Goal: Information Seeking & Learning: Learn about a topic

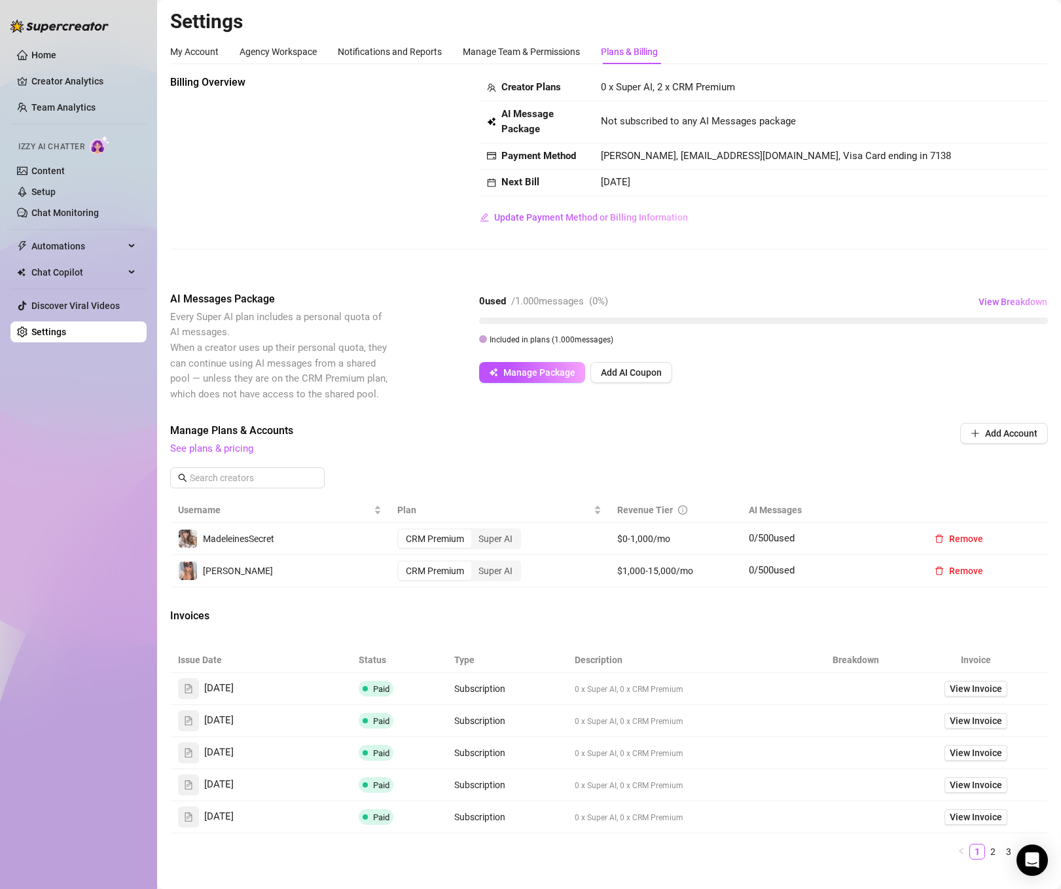
click at [368, 246] on div "Billing Overview Creator Plans 0 x Super AI, 2 x CRM Premium AI Message Package…" at bounding box center [609, 173] width 878 height 196
click at [414, 612] on div "Invoices" at bounding box center [609, 617] width 878 height 18
click at [225, 448] on link "See plans & pricing" at bounding box center [211, 449] width 83 height 12
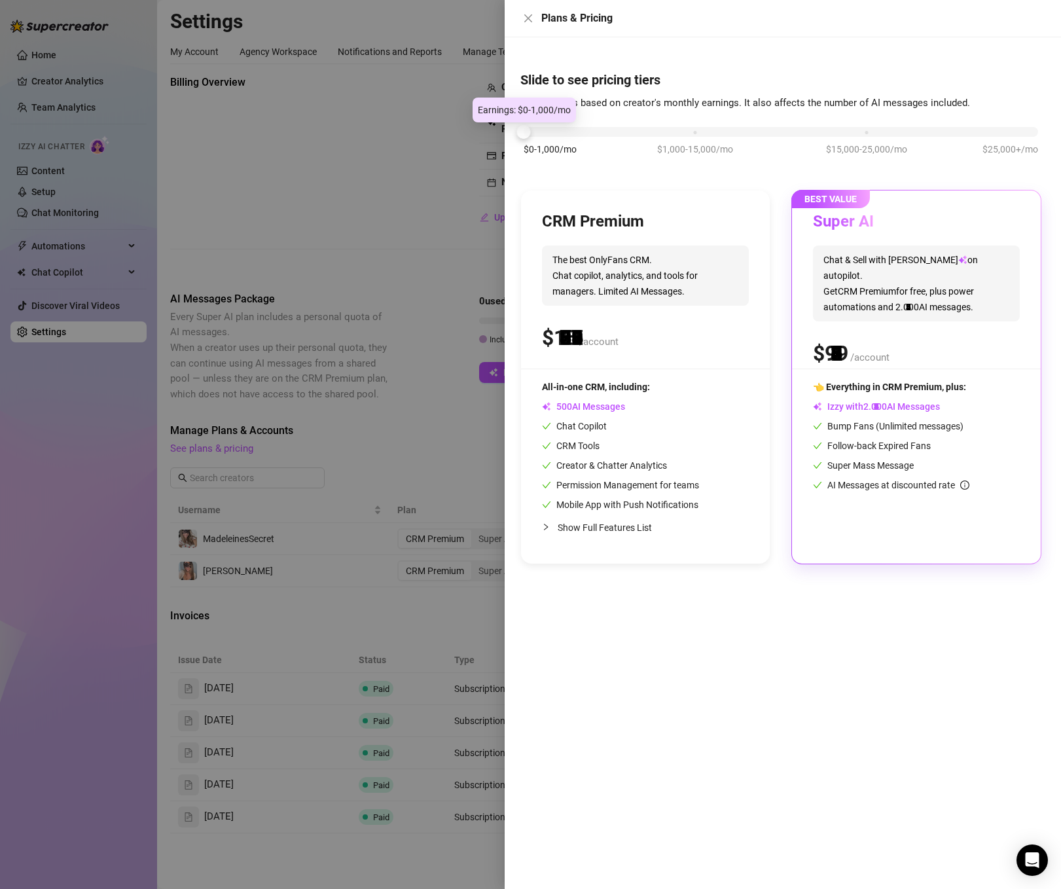
drag, startPoint x: 684, startPoint y: 134, endPoint x: 491, endPoint y: 139, distance: 193.2
click at [491, 139] on div "Plans & Pricing Slide to see pricing tiers Our pricing is based on creator's mo…" at bounding box center [530, 444] width 1061 height 889
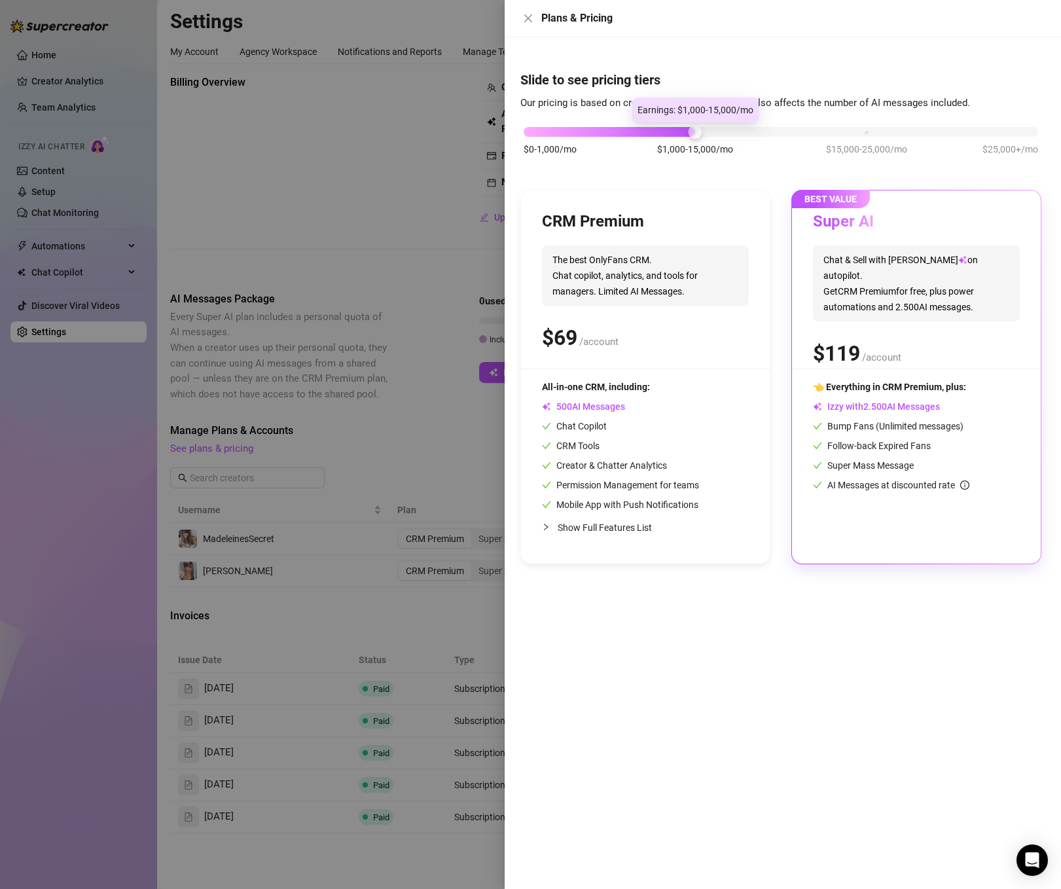
drag, startPoint x: 543, startPoint y: 135, endPoint x: 688, endPoint y: 136, distance: 145.4
click at [688, 132] on div "$0-1,000/mo $1,000-15,000/mo $15,000-25,000/mo $25,000+/mo" at bounding box center [781, 128] width 515 height 8
click at [694, 132] on div "$0-1,000/mo $1,000-15,000/mo $15,000-25,000/mo $25,000+/mo" at bounding box center [781, 128] width 515 height 8
click at [340, 123] on div at bounding box center [530, 444] width 1061 height 889
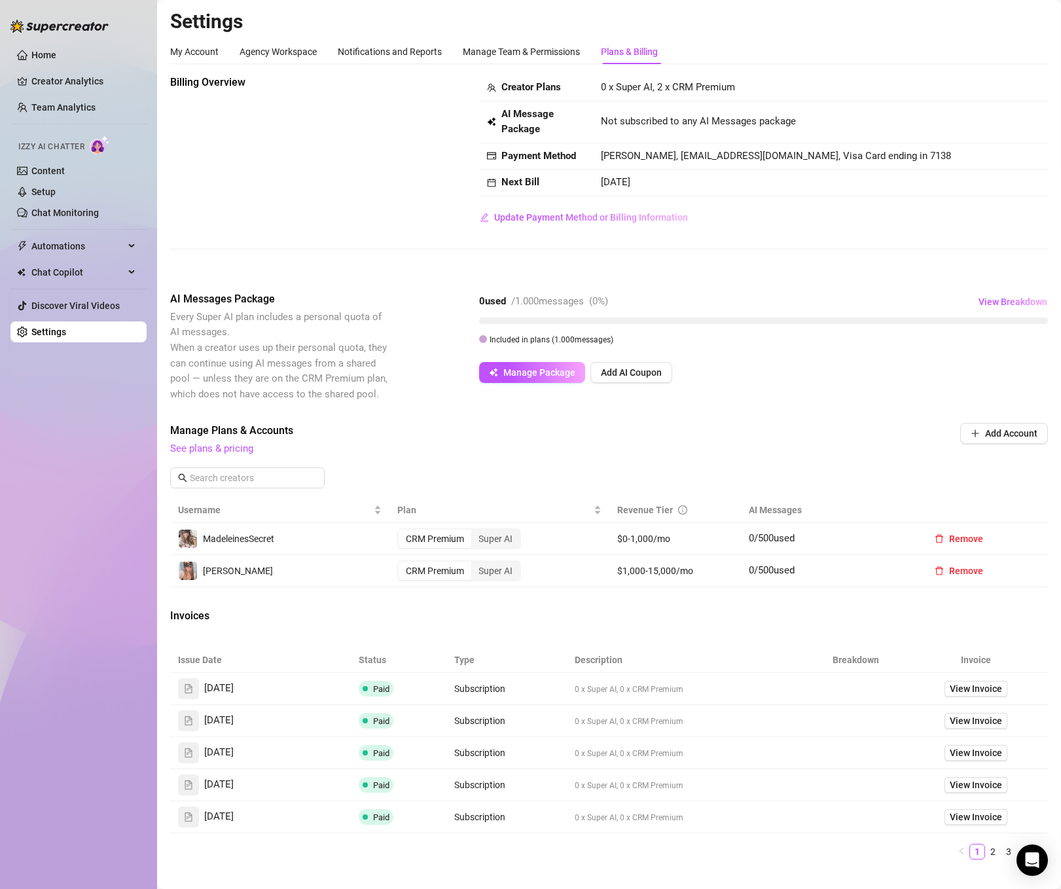
click at [698, 614] on div "Invoices" at bounding box center [609, 617] width 878 height 18
click at [198, 445] on link "See plans & pricing" at bounding box center [211, 449] width 83 height 12
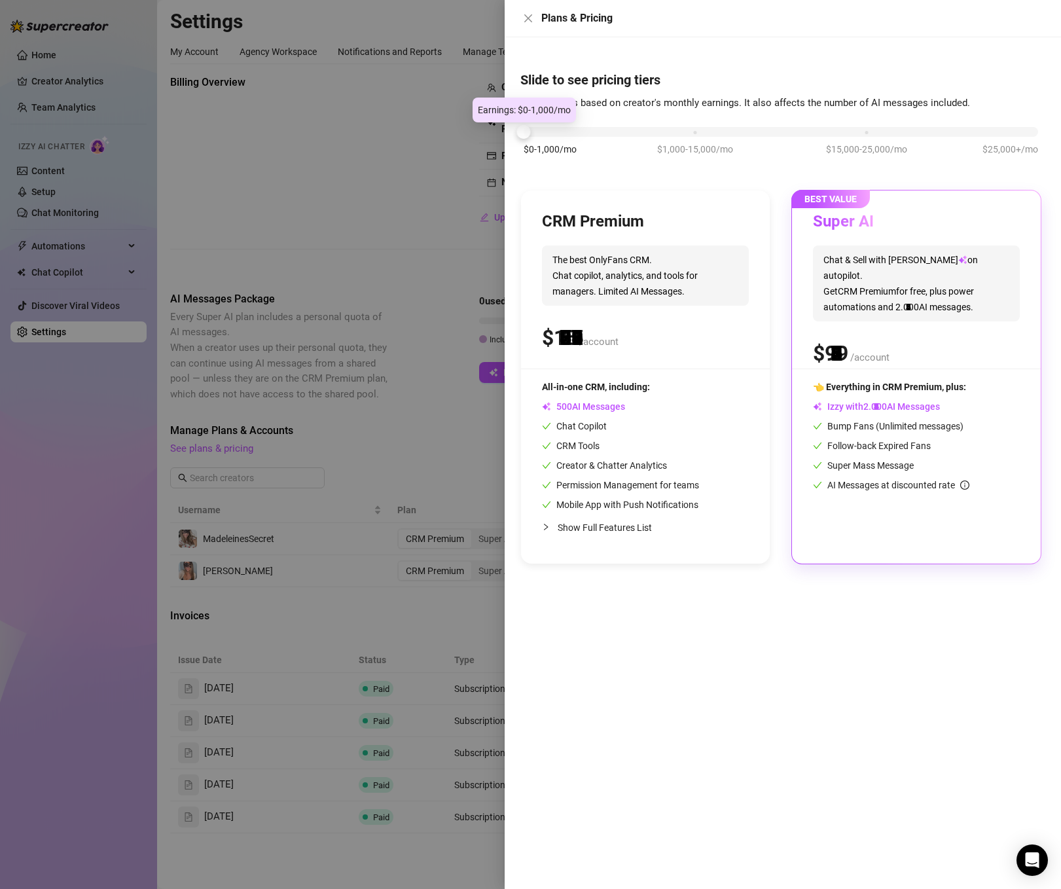
drag, startPoint x: 691, startPoint y: 132, endPoint x: 481, endPoint y: 136, distance: 210.2
click at [481, 136] on div "Plans & Pricing Slide to see pricing tiers Our pricing is based on creator's mo…" at bounding box center [530, 444] width 1061 height 889
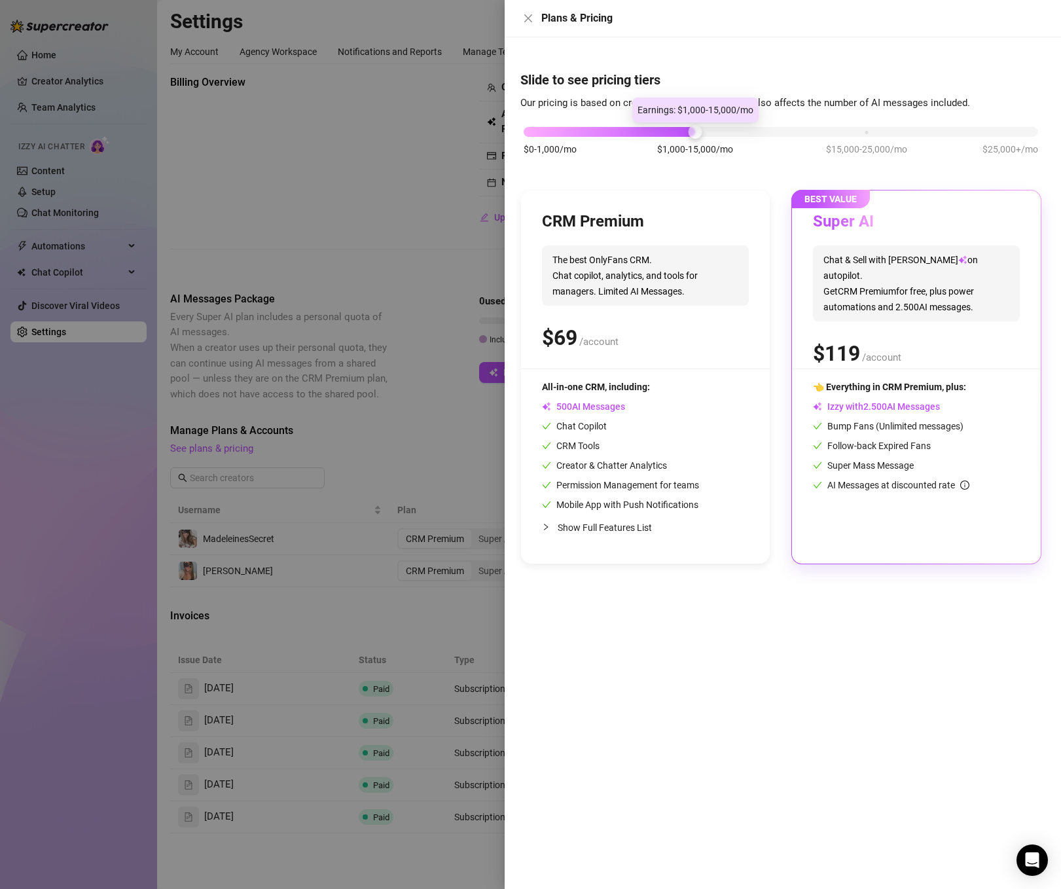
drag, startPoint x: 524, startPoint y: 133, endPoint x: 657, endPoint y: 136, distance: 132.9
click at [657, 132] on div "$0-1,000/mo $1,000-15,000/mo $15,000-25,000/mo $25,000+/mo" at bounding box center [781, 128] width 515 height 8
click at [410, 241] on div at bounding box center [530, 444] width 1061 height 889
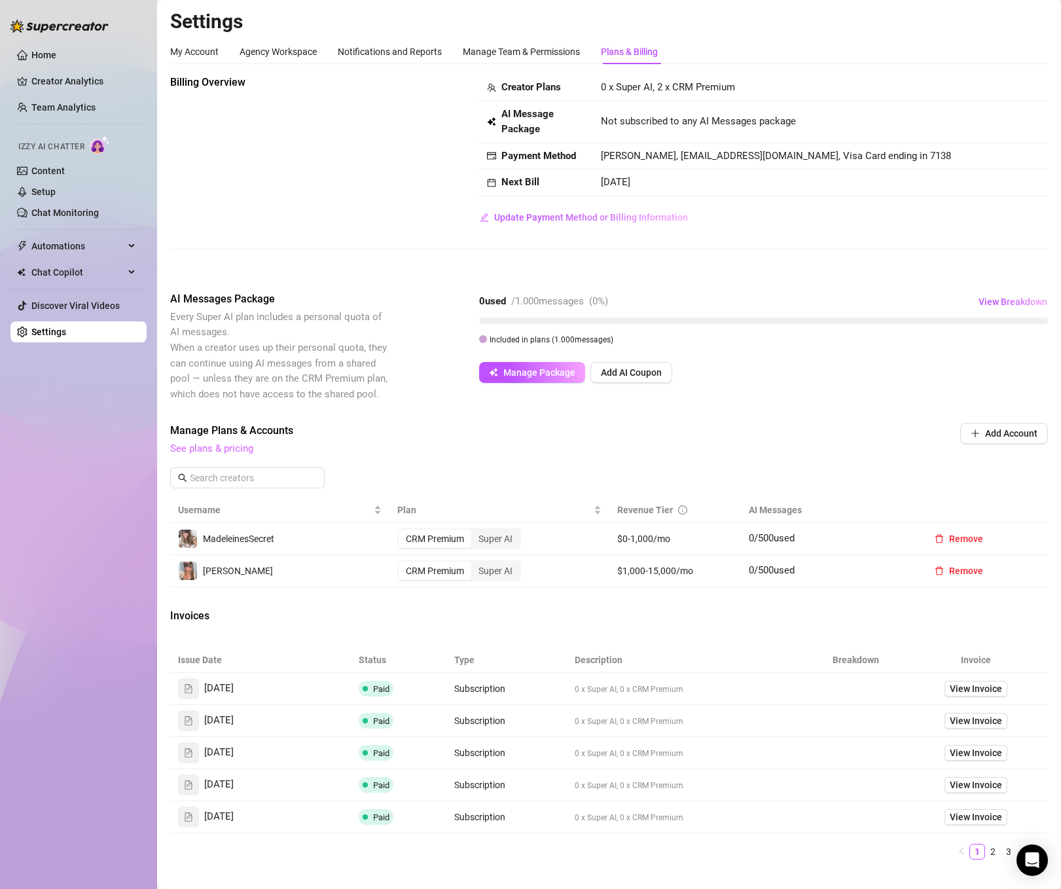
click at [214, 443] on link "See plans & pricing" at bounding box center [211, 449] width 83 height 12
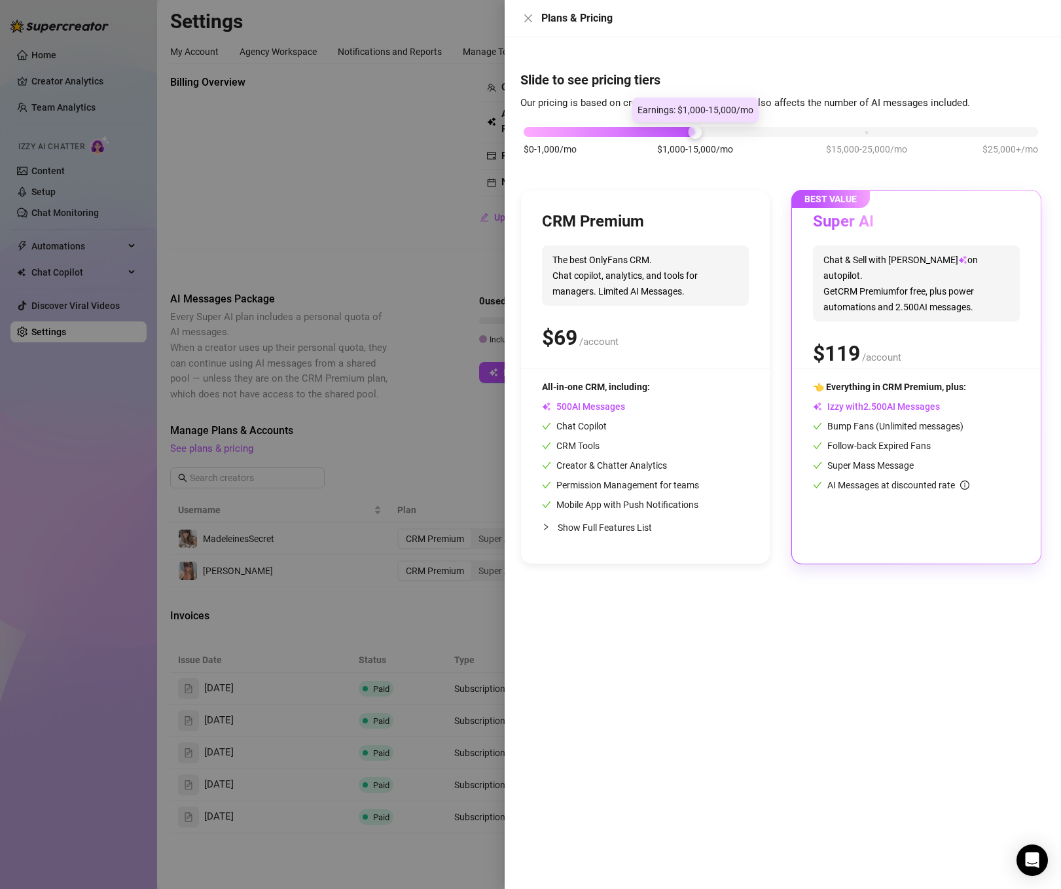
drag, startPoint x: 687, startPoint y: 136, endPoint x: 312, endPoint y: 120, distance: 375.5
click at [312, 120] on div "Plans & Pricing Slide to see pricing tiers Our pricing is based on creator's mo…" at bounding box center [530, 444] width 1061 height 889
click at [238, 130] on div at bounding box center [530, 444] width 1061 height 889
